Goal: Download file/media

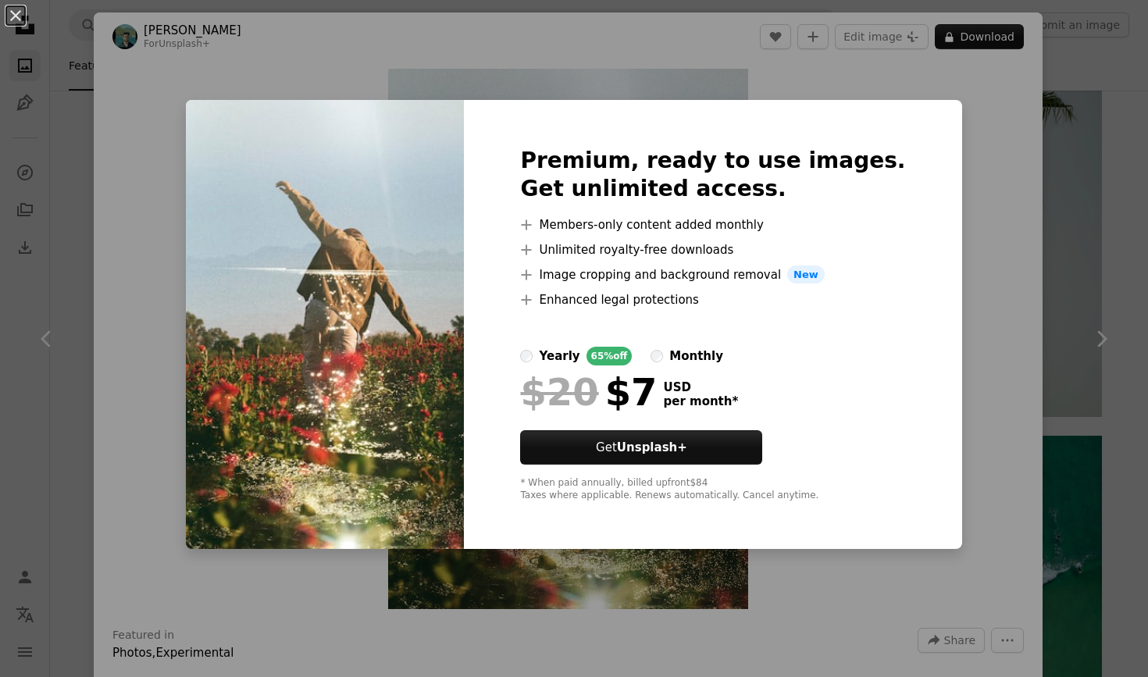
scroll to position [46086, 0]
click at [939, 203] on div "An X shape Premium, ready to use images. Get unlimited access. A plus sign Memb…" at bounding box center [574, 338] width 1148 height 677
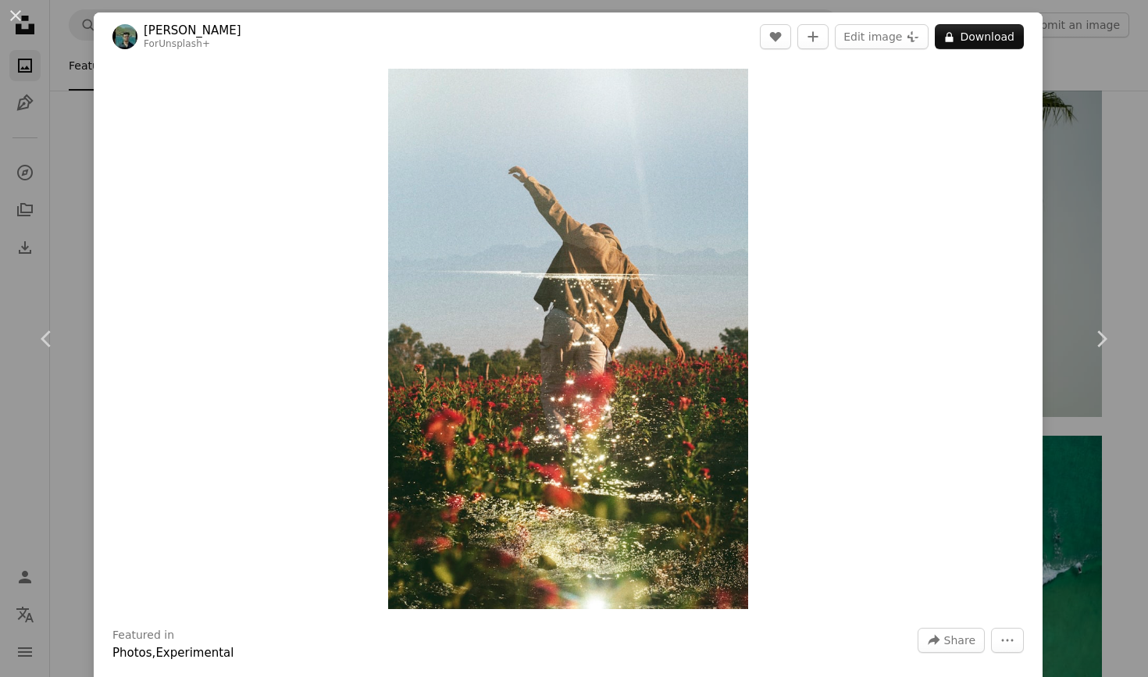
click at [1120, 149] on div "An X shape Chevron left Chevron right [PERSON_NAME] For Unsplash+ A heart A plu…" at bounding box center [574, 338] width 1148 height 677
